Goal: Task Accomplishment & Management: Use online tool/utility

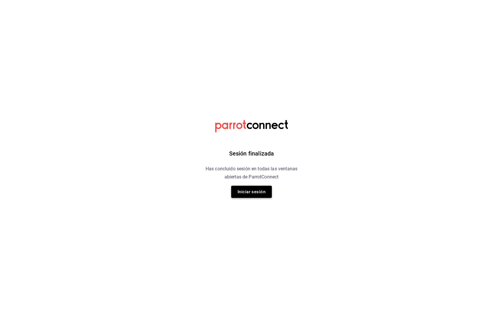
click at [253, 192] on button "Iniciar sesión" at bounding box center [251, 192] width 41 height 12
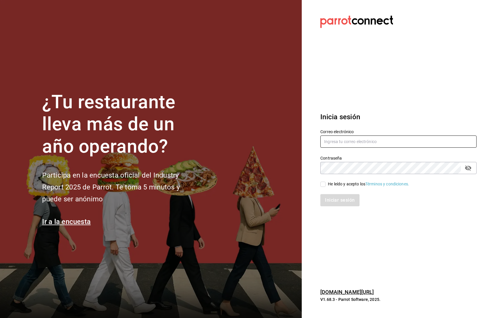
type input "prunuscafe.km@gmail.com"
click at [324, 187] on div "Iniciar sesión" at bounding box center [394, 196] width 163 height 19
click at [323, 186] on input "He leído y acepto los Términos y condiciones." at bounding box center [322, 184] width 5 height 5
checkbox input "true"
click at [335, 203] on button "Iniciar sesión" at bounding box center [339, 200] width 39 height 12
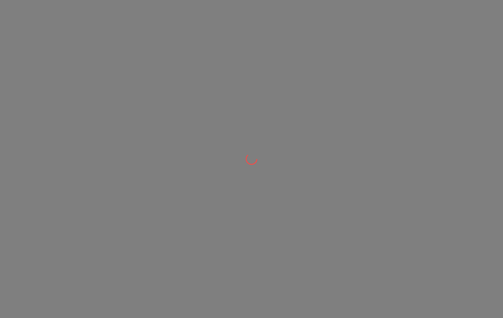
scroll to position [1, 0]
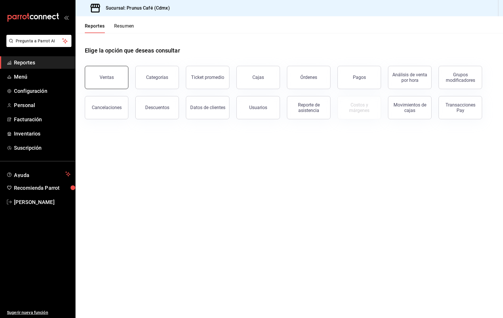
click at [104, 81] on button "Ventas" at bounding box center [107, 77] width 44 height 23
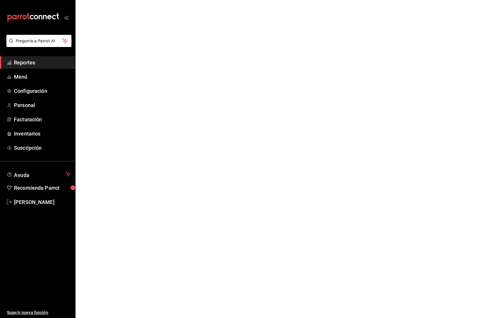
scroll to position [0, 0]
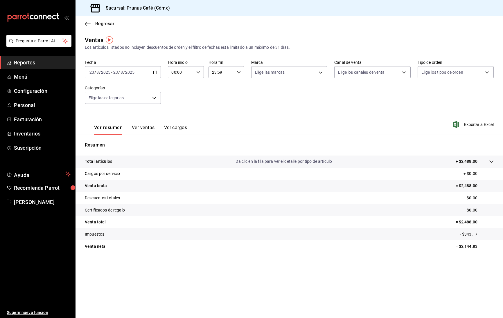
scroll to position [1, 0]
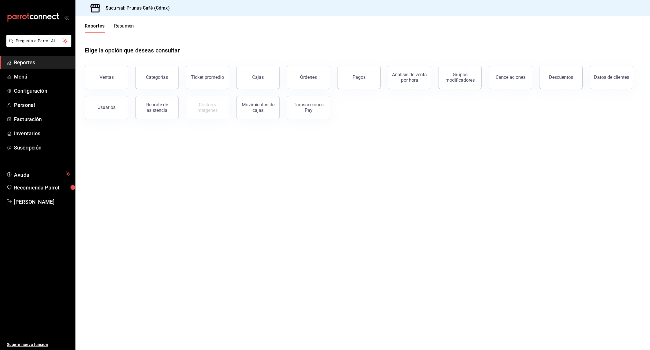
click at [122, 24] on button "Resumen" at bounding box center [124, 28] width 20 height 10
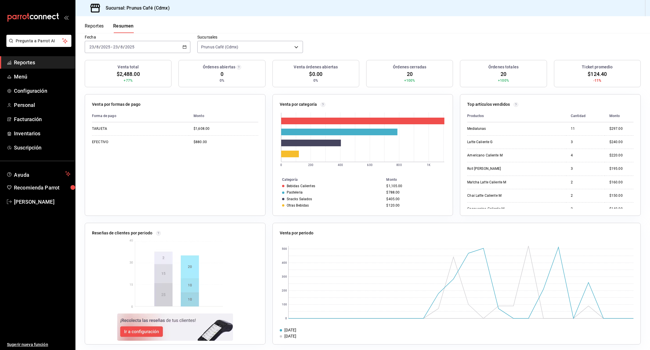
scroll to position [46, 0]
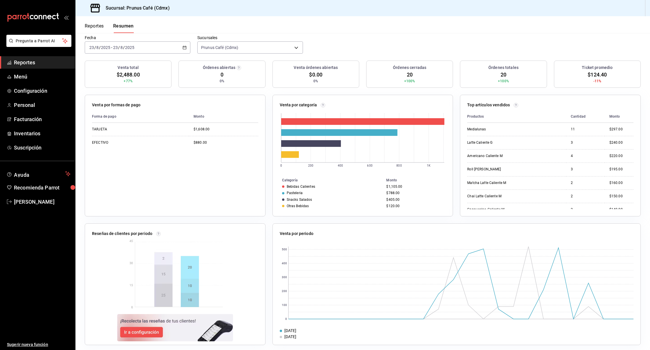
click at [118, 46] on div "[DATE] [DATE] - [DATE] [DATE]" at bounding box center [138, 47] width 106 height 12
click at [110, 127] on span "Rango de fechas" at bounding box center [112, 130] width 45 height 6
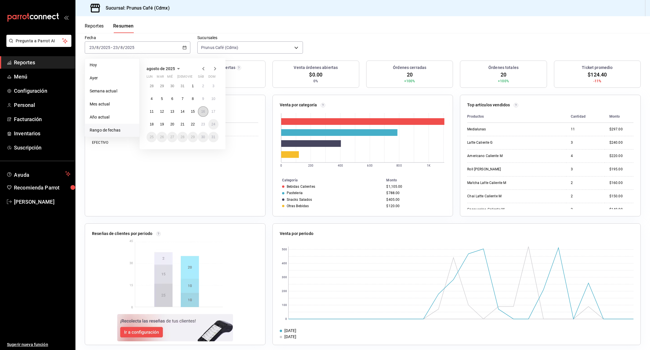
click at [202, 110] on abbr "16" at bounding box center [203, 112] width 4 height 4
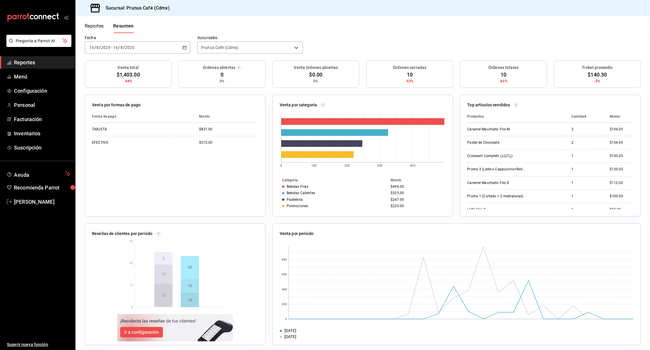
click at [180, 41] on div "[DATE] [DATE] - [DATE] [DATE]" at bounding box center [138, 47] width 106 height 12
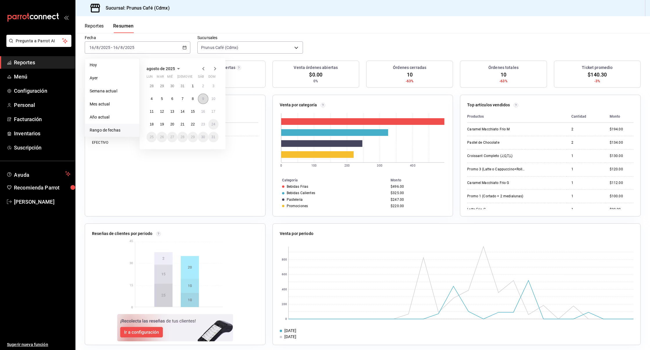
click at [204, 97] on abbr "9" at bounding box center [203, 99] width 2 height 4
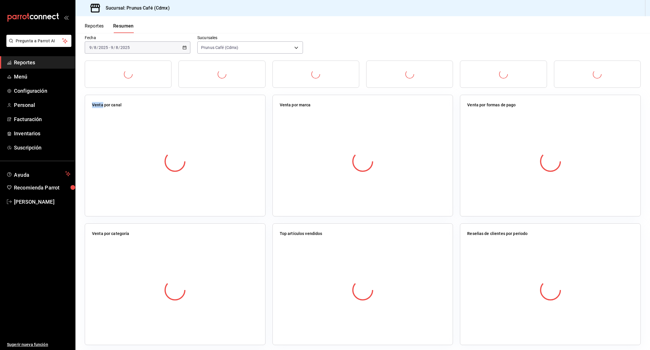
click at [204, 95] on div "Venta por canal" at bounding box center [175, 156] width 181 height 122
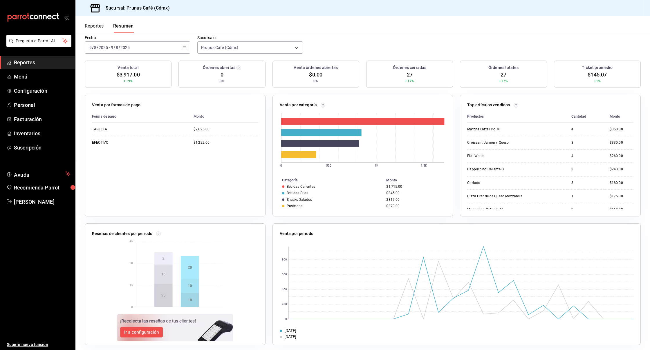
click at [176, 46] on div "[DATE] [DATE] - [DATE] [DATE]" at bounding box center [138, 47] width 106 height 12
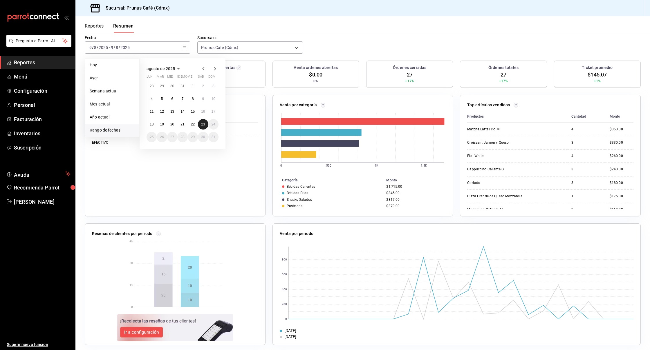
click at [202, 122] on abbr "23" at bounding box center [203, 124] width 4 height 4
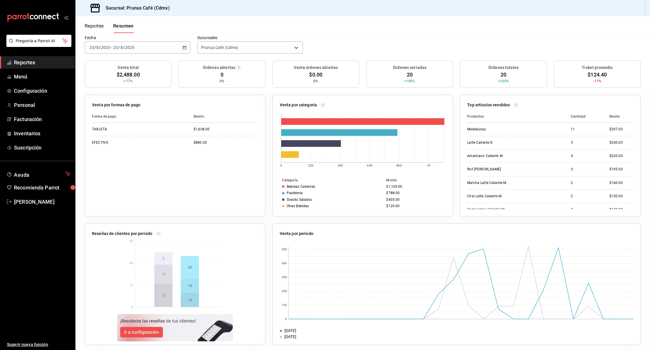
scroll to position [0, 0]
click at [175, 45] on div "[DATE] [DATE] - [DATE] [DATE]" at bounding box center [138, 47] width 106 height 12
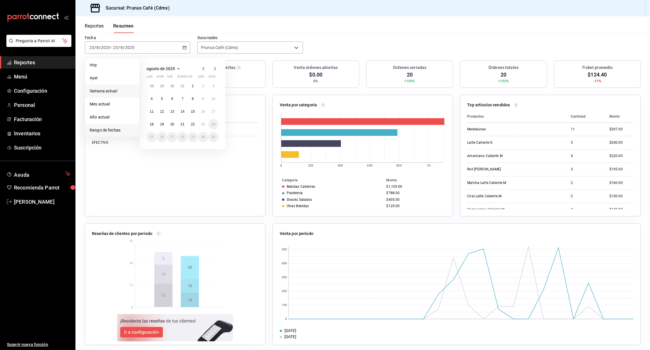
click at [117, 88] on span "Semana actual" at bounding box center [112, 91] width 45 height 6
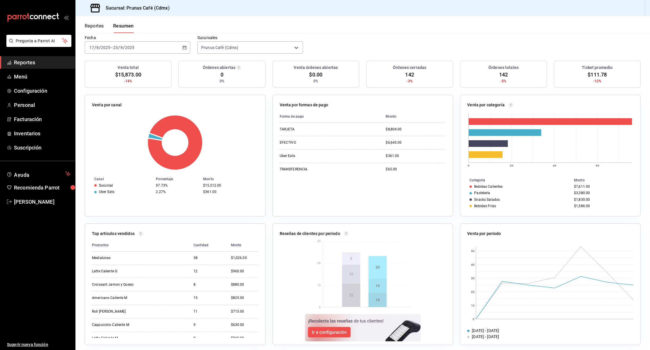
click at [147, 41] on div "[DATE] [DATE] - [DATE] [DATE]" at bounding box center [138, 47] width 106 height 12
click at [118, 62] on span "Hoy" at bounding box center [112, 65] width 45 height 6
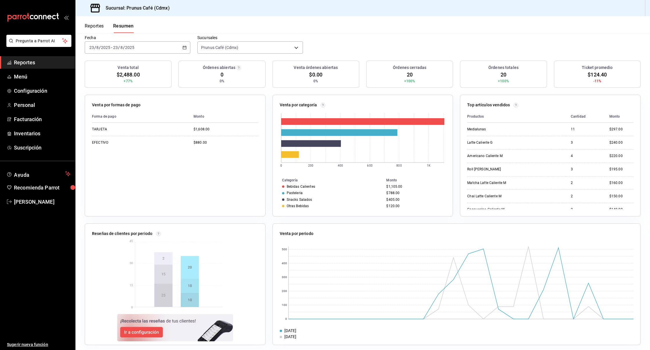
click at [184, 46] on icon "button" at bounding box center [184, 48] width 4 height 4
click at [102, 101] on span "Mes actual" at bounding box center [112, 104] width 45 height 6
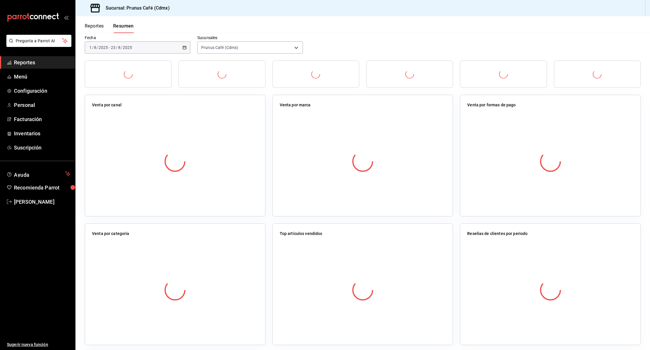
scroll to position [46, 0]
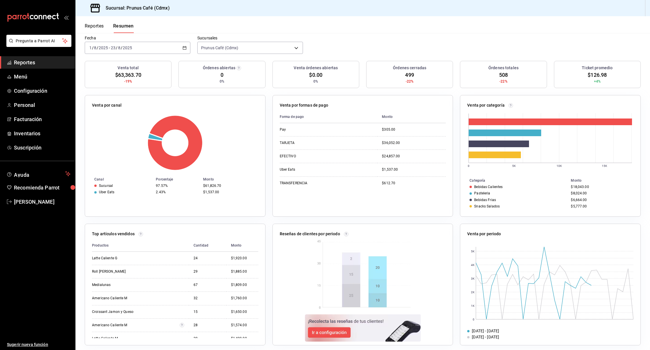
click at [179, 42] on div "[DATE] [DATE] - [DATE] [DATE]" at bounding box center [138, 48] width 106 height 12
click at [115, 128] on span "Rango de fechas" at bounding box center [112, 131] width 45 height 6
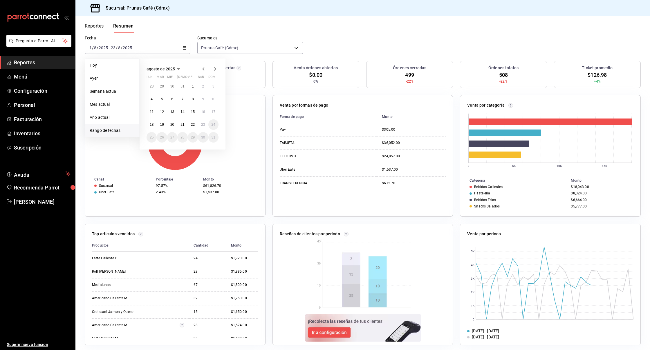
click at [203, 67] on icon "button" at bounding box center [203, 68] width 2 height 3
click at [165, 84] on button "1" at bounding box center [162, 89] width 10 height 10
click at [180, 135] on button "31" at bounding box center [182, 140] width 10 height 10
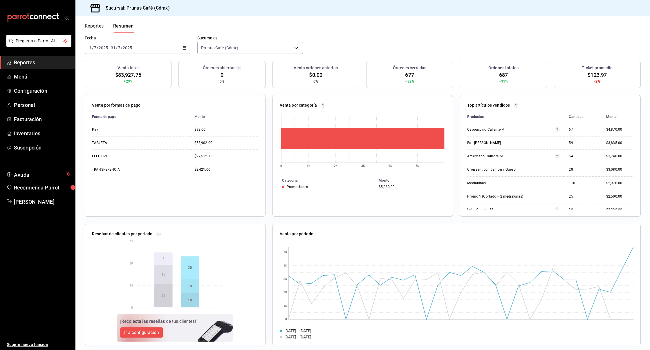
click at [169, 36] on div "Fecha [DATE] [DATE] - [DATE] [DATE]" at bounding box center [138, 44] width 106 height 19
click at [169, 45] on div "[DATE] [DATE] - [DATE] [DATE]" at bounding box center [138, 48] width 106 height 12
click at [97, 102] on span "Mes actual" at bounding box center [112, 105] width 45 height 6
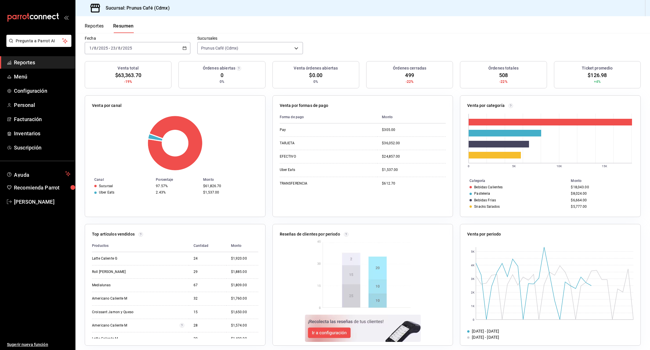
scroll to position [0, 0]
click at [179, 46] on div "[DATE] [DATE] - [DATE] [DATE]" at bounding box center [138, 48] width 106 height 12
click at [111, 128] on span "Rango de fechas" at bounding box center [112, 131] width 45 height 6
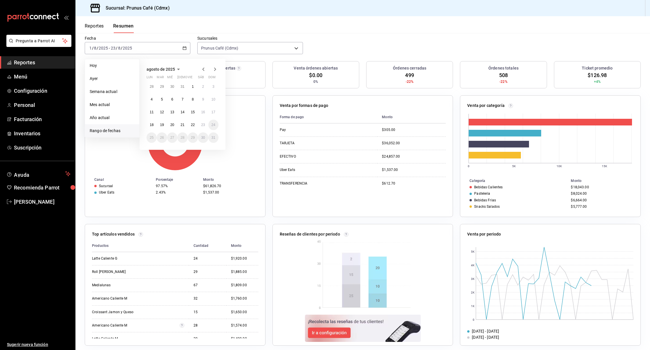
click at [205, 66] on icon "button" at bounding box center [203, 69] width 7 height 7
click at [160, 84] on button "1" at bounding box center [162, 89] width 10 height 10
click at [171, 126] on abbr "23" at bounding box center [172, 128] width 4 height 4
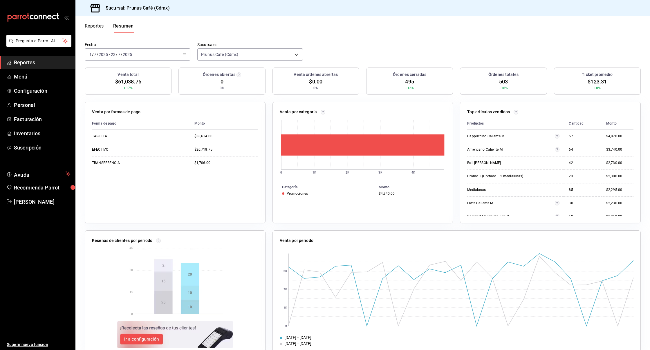
click at [157, 49] on div "[DATE] [DATE] - [DATE] [DATE]" at bounding box center [138, 54] width 106 height 12
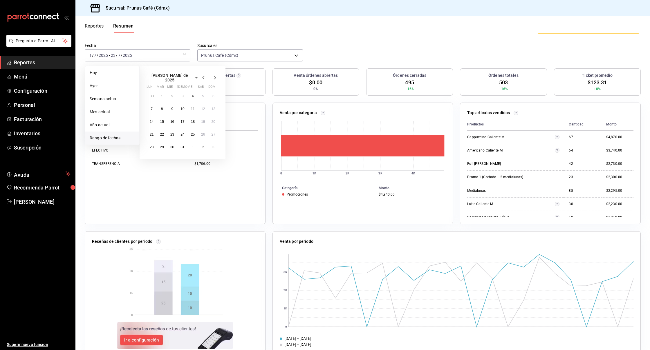
click at [204, 74] on icon "button" at bounding box center [203, 77] width 7 height 7
click at [151, 105] on abbr "2" at bounding box center [152, 107] width 2 height 4
click at [151, 143] on abbr "23" at bounding box center [152, 145] width 4 height 4
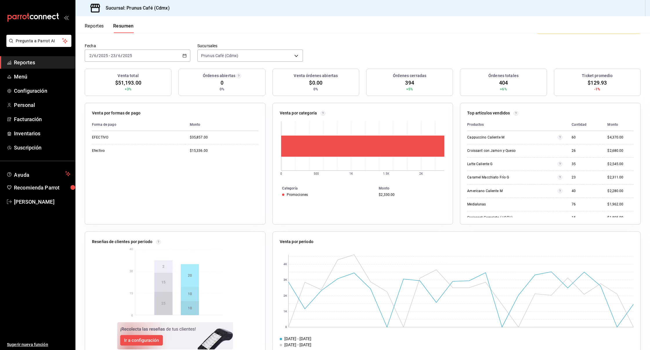
click at [178, 50] on div "[DATE] [DATE] - [DATE] [DATE]" at bounding box center [138, 56] width 106 height 12
click at [205, 73] on icon "button" at bounding box center [203, 76] width 7 height 7
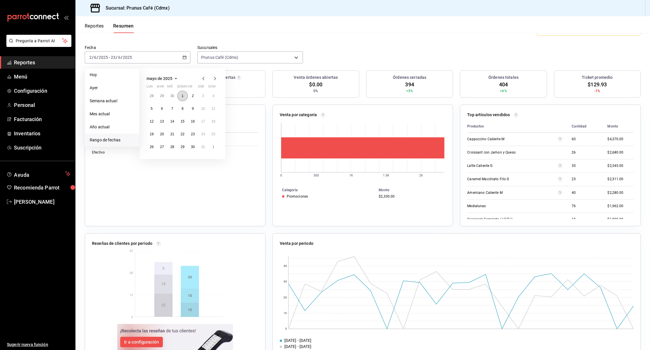
click at [183, 94] on abbr "1" at bounding box center [183, 96] width 2 height 4
click at [198, 131] on button "23" at bounding box center [193, 135] width 10 height 10
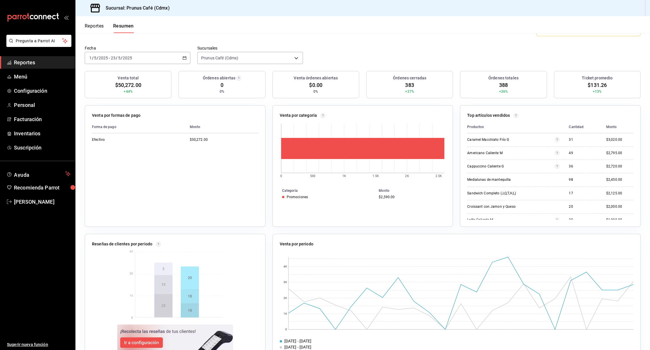
click at [185, 56] on icon "button" at bounding box center [184, 58] width 4 height 4
click at [103, 112] on span "Mes actual" at bounding box center [112, 115] width 45 height 6
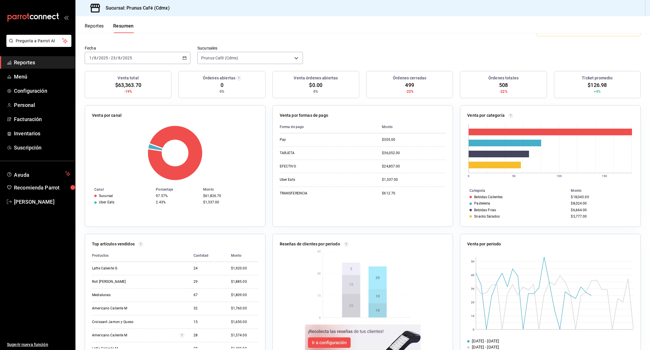
click at [189, 52] on div "[DATE] [DATE] - [DATE] [DATE]" at bounding box center [138, 58] width 106 height 12
click at [120, 138] on span "Rango de fechas" at bounding box center [112, 141] width 45 height 6
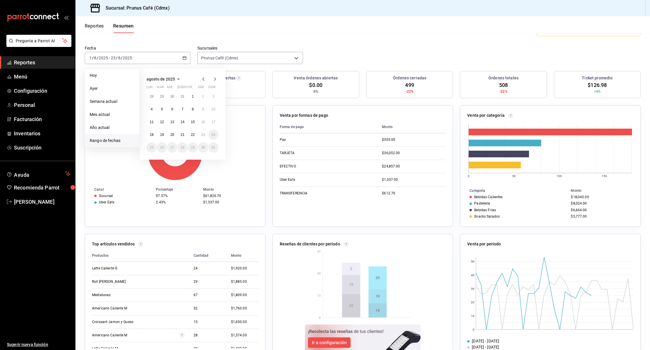
click at [202, 76] on icon "button" at bounding box center [203, 79] width 7 height 7
click at [165, 94] on button "1" at bounding box center [162, 99] width 10 height 10
click at [172, 135] on abbr "23" at bounding box center [172, 137] width 4 height 4
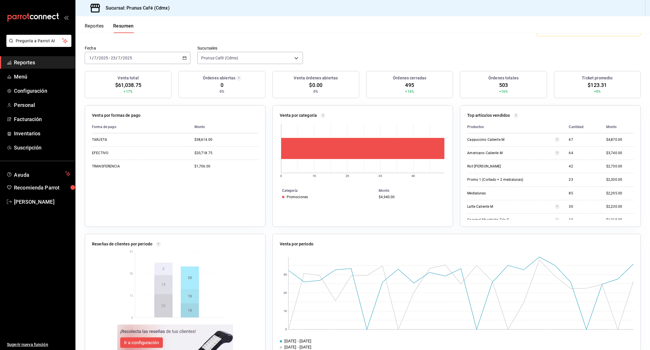
click at [186, 56] on icon "button" at bounding box center [184, 58] width 4 height 4
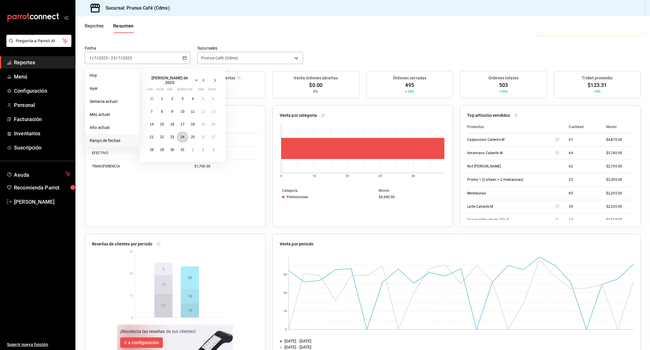
click at [180, 132] on button "24" at bounding box center [182, 137] width 10 height 10
click at [181, 148] on abbr "31" at bounding box center [182, 150] width 4 height 4
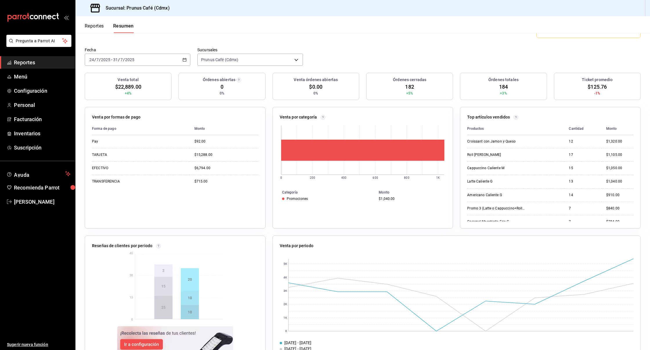
scroll to position [36, 0]
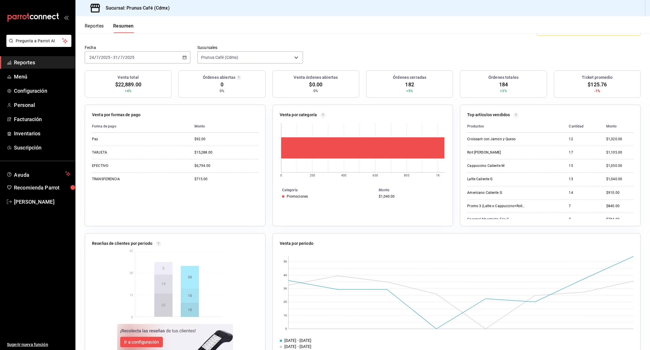
click at [178, 51] on div "[DATE] [DATE] - [DATE] [DATE]" at bounding box center [138, 57] width 106 height 12
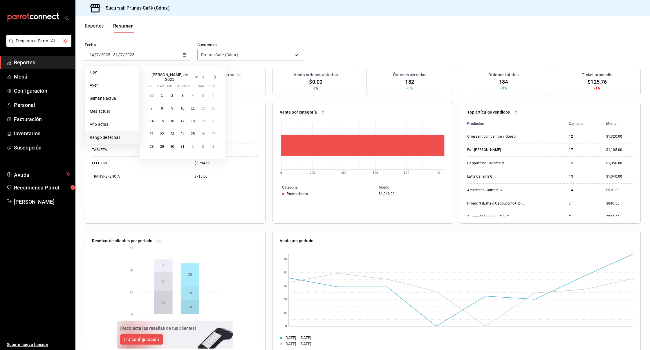
click at [215, 75] on div "[PERSON_NAME] de 2025 lun mar [PERSON_NAME] vie sáb dom 30 1 2 3 4 5 6 7 8 9 10…" at bounding box center [183, 112] width 86 height 93
click at [216, 74] on icon "button" at bounding box center [215, 77] width 7 height 7
